Goal: Navigation & Orientation: Find specific page/section

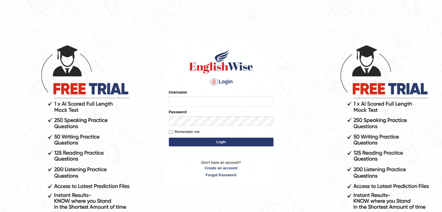
type input "0474579991"
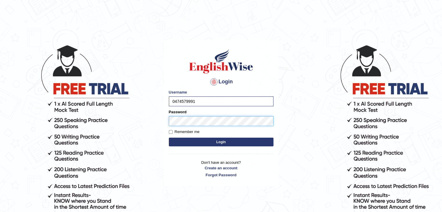
click at [169, 138] on button "Login" at bounding box center [221, 142] width 105 height 9
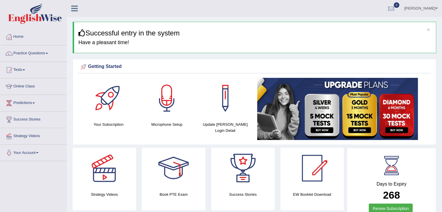
click at [23, 86] on link "Online Class" at bounding box center [33, 86] width 66 height 15
